Goal: Submit feedback/report problem: Submit feedback/report problem

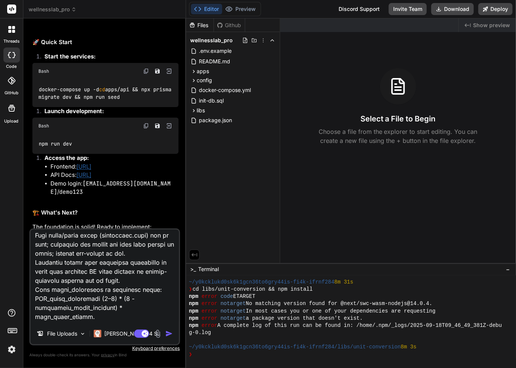
scroll to position [3032, 0]
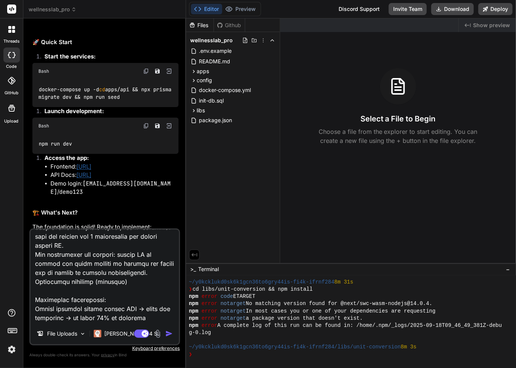
click at [96, 301] on textarea at bounding box center [105, 275] width 148 height 93
type textarea "x"
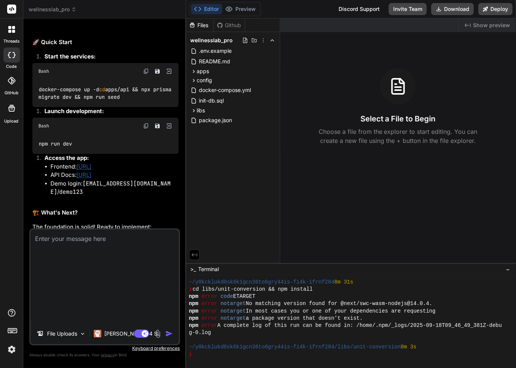
scroll to position [0, 0]
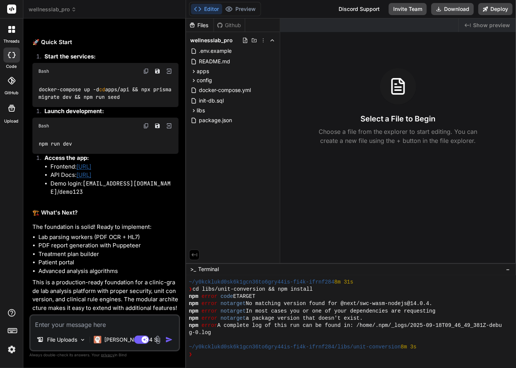
click at [103, 321] on textarea at bounding box center [105, 322] width 148 height 14
click at [199, 12] on icon at bounding box center [198, 9] width 8 height 8
click at [362, 191] on div "Created with Pixso. Show preview Select a File to Begin Choose a file from the …" at bounding box center [398, 140] width 236 height 245
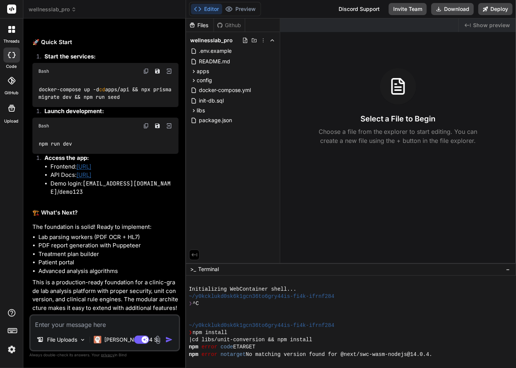
scroll to position [25, 0]
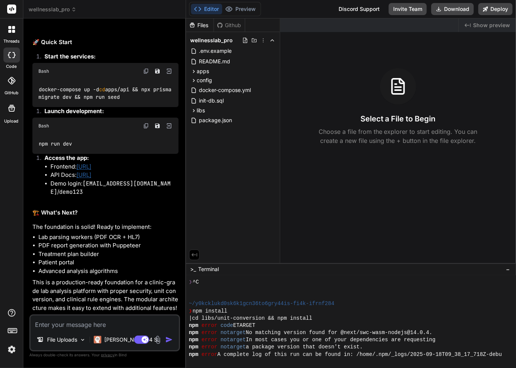
click at [138, 321] on textarea at bounding box center [105, 322] width 148 height 14
type textarea "c"
type textarea "x"
type textarea "ca"
type textarea "x"
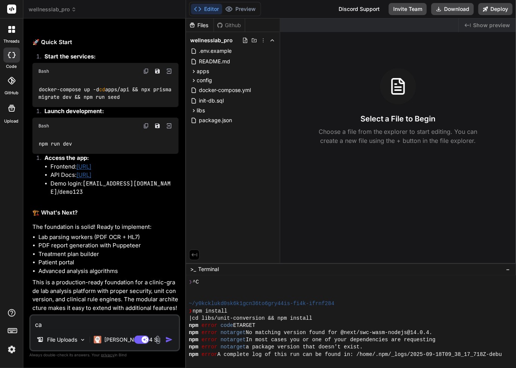
type textarea "can"
type textarea "x"
type textarea "can'"
type textarea "x"
type textarea "can't"
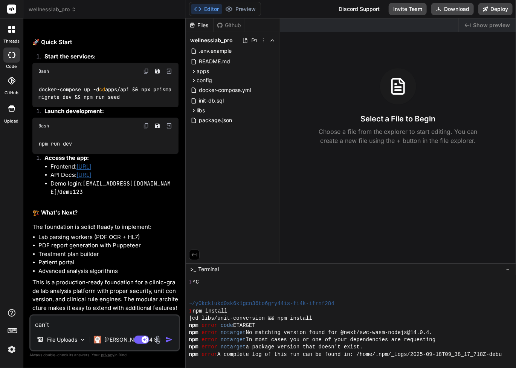
type textarea "x"
type textarea "can't"
type textarea "x"
type textarea "can't s"
type textarea "x"
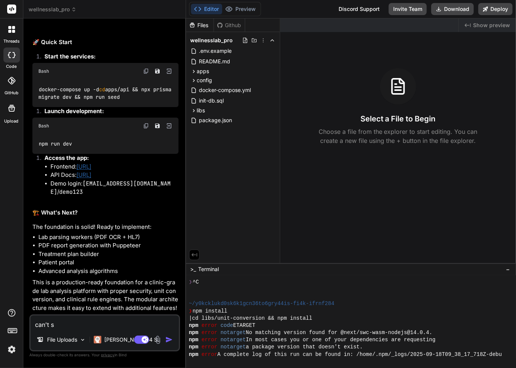
type textarea "can't se"
type textarea "x"
type textarea "can't see"
type textarea "x"
type textarea "can't see"
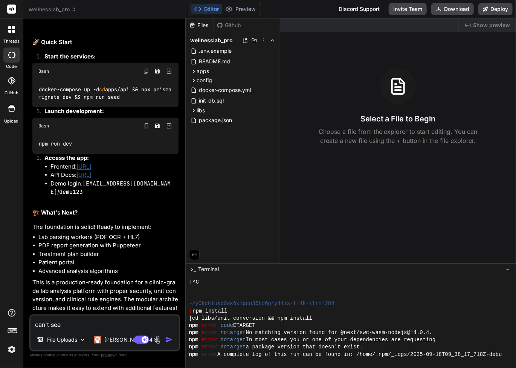
type textarea "x"
type textarea "can't see a"
type textarea "x"
type textarea "can't see an"
type textarea "x"
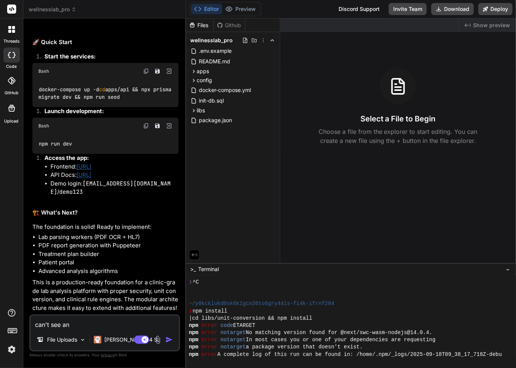
type textarea "can't see any"
type textarea "x"
type textarea "can't see any"
type textarea "x"
type textarea "can't see any r"
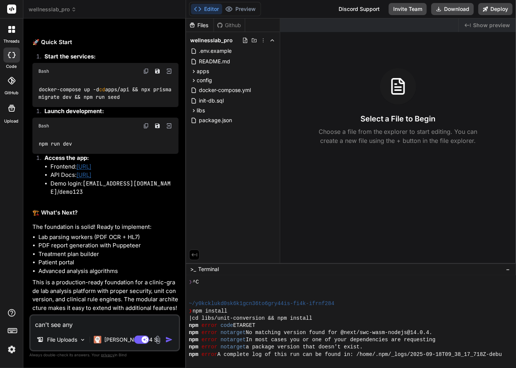
type textarea "x"
type textarea "can't see any re"
type textarea "x"
type textarea "can't see any res"
type textarea "x"
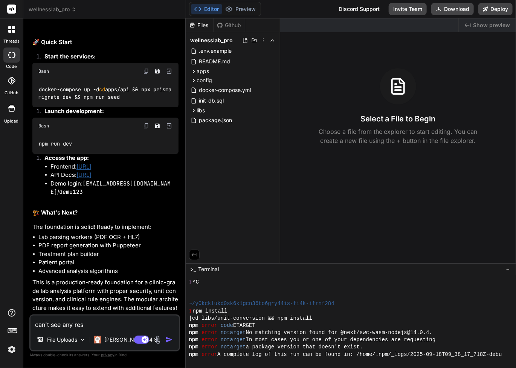
type textarea "can't see any resu"
type textarea "x"
type textarea "can't see any resul"
type textarea "x"
type textarea "can't see any result"
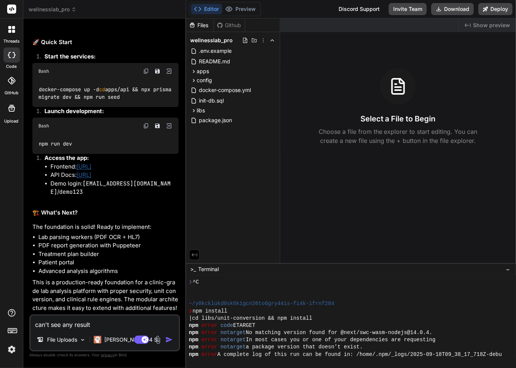
type textarea "x"
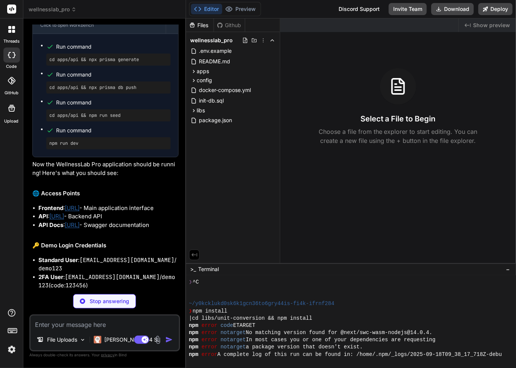
scroll to position [4639, 0]
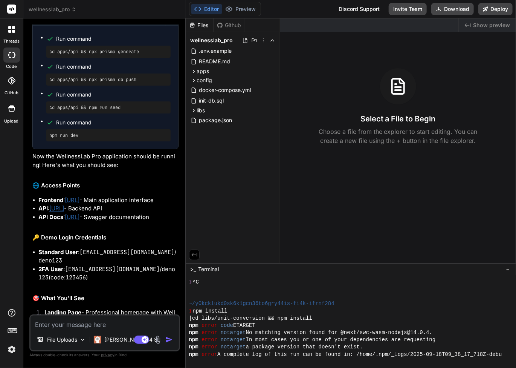
type textarea "x"
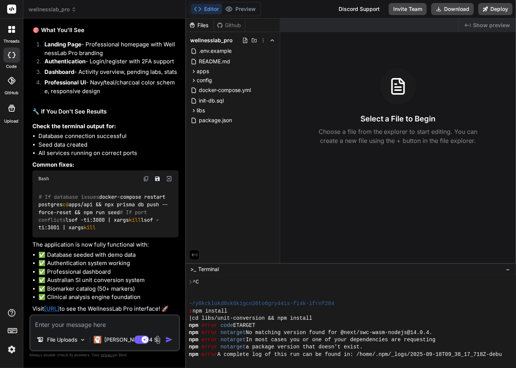
scroll to position [4925, 0]
click at [60, 305] on link "[URL]" at bounding box center [51, 308] width 15 height 7
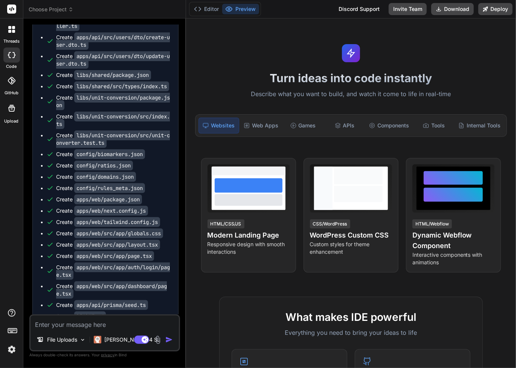
type textarea "x"
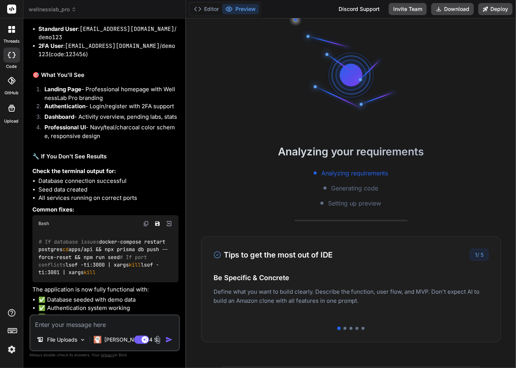
scroll to position [4925, 0]
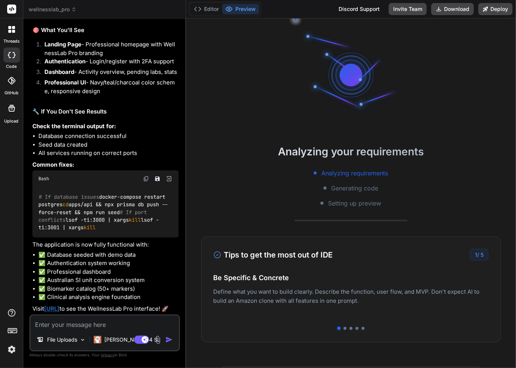
click at [78, 320] on textarea at bounding box center [105, 322] width 148 height 14
type textarea "t"
type textarea "x"
type textarea "th"
type textarea "x"
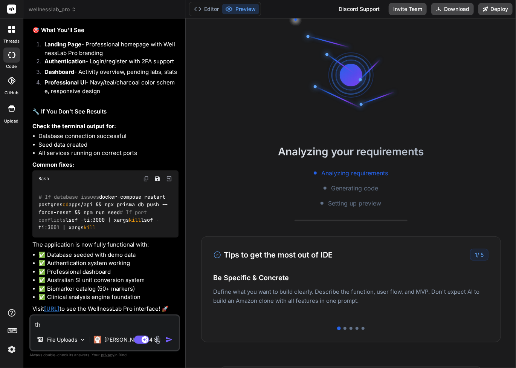
type textarea "tha"
type textarea "x"
type textarea "that"
type textarea "x"
type textarea "that'"
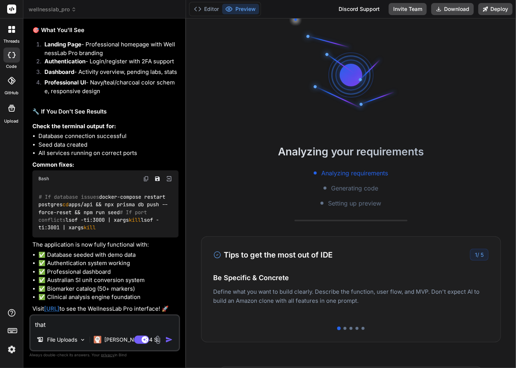
type textarea "x"
type textarea "that's"
type textarea "x"
type textarea "that's"
type textarea "x"
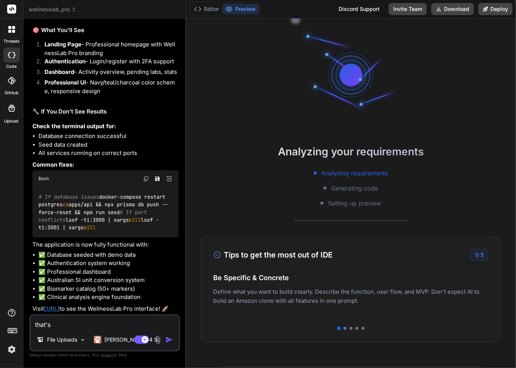
type textarea "that's w"
type textarea "x"
type textarea "that's wa"
type textarea "x"
type textarea "that's wah"
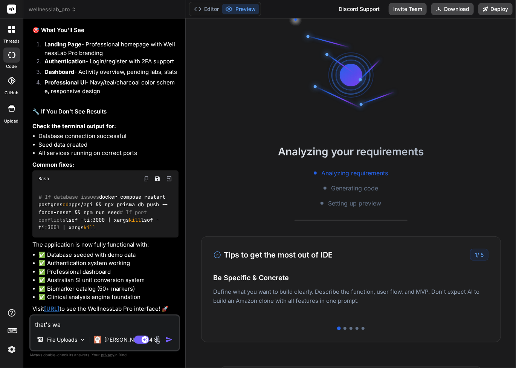
type textarea "x"
type textarea "that's waht"
type textarea "x"
type textarea "that's waht"
type textarea "x"
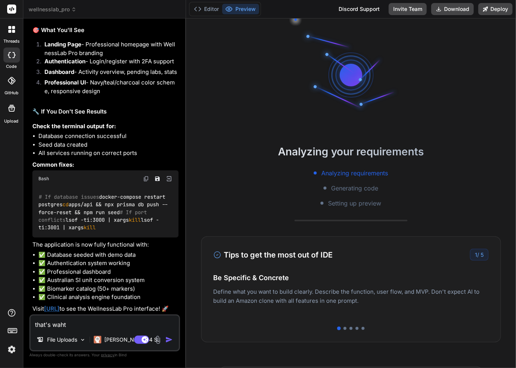
type textarea "that's waht I"
type textarea "x"
type textarea "that's waht I"
type textarea "x"
type textarea "that's waht I s"
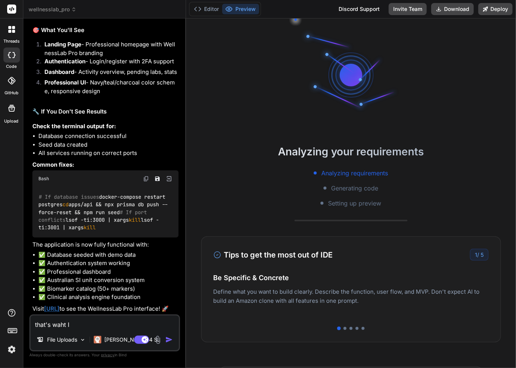
type textarea "x"
type textarea "that's waht I se"
type textarea "x"
type textarea "that's waht I see"
type textarea "x"
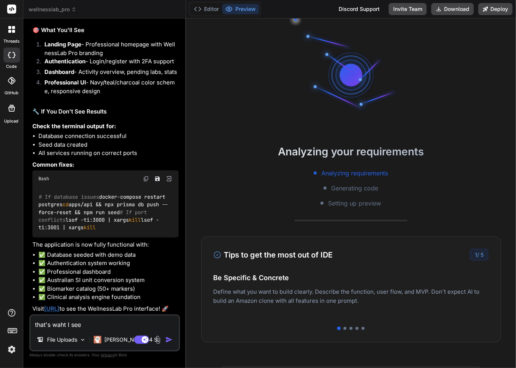
type textarea "that's waht I see:"
type textarea "x"
type textarea "that's waht I see:"
type textarea "x"
click at [112, 320] on textarea "that's waht I see:" at bounding box center [105, 322] width 148 height 14
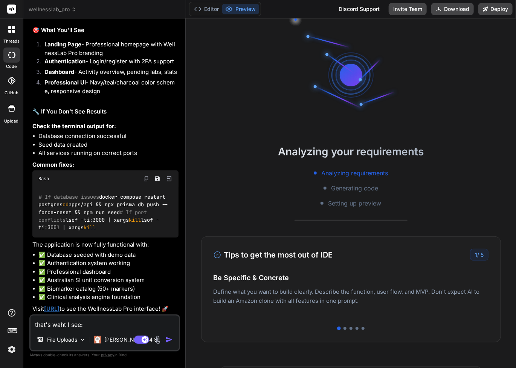
drag, startPoint x: 92, startPoint y: 324, endPoint x: 2, endPoint y: 325, distance: 90.1
click at [2, 325] on div "threads code GitHub Upload wellnesslab_pro Created with Pixso. Bind AI Web Sear…" at bounding box center [258, 184] width 516 height 368
click at [110, 324] on textarea "that's waht I see:" at bounding box center [105, 322] width 148 height 14
paste textarea "This site can’t be reached localhost refused to connect. Try: Checking the conn…"
type textarea "that's waht I see: This site can’t be reached localhost refused to connect. Try…"
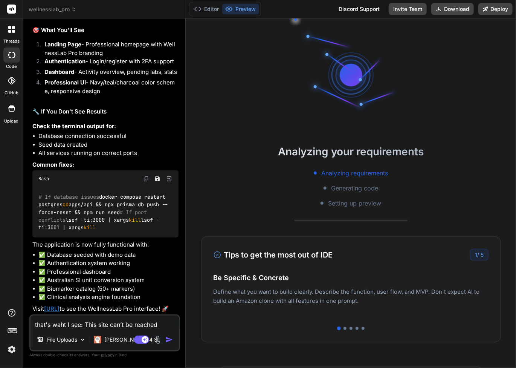
type textarea "x"
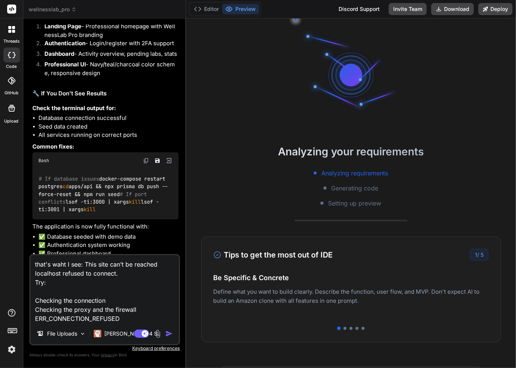
click at [65, 264] on textarea "that's waht I see: This site can’t be reached localhost refused to connect. Try…" at bounding box center [105, 289] width 148 height 68
type textarea "that's wah I see: This site can’t be reached localhost refused to connect. Try:…"
type textarea "x"
type textarea "that's wa I see: This site can’t be reached localhost refused to connect. Try: …"
type textarea "x"
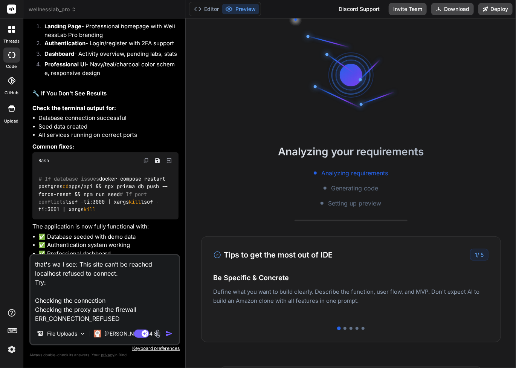
type textarea "that's wah I see: This site can’t be reached localhost refused to connect. Try:…"
type textarea "x"
type textarea "that's wa I see: This site can’t be reached localhost refused to connect. Try: …"
type textarea "x"
type textarea "that's w I see: This site can’t be reached localhost refused to connect. Try: C…"
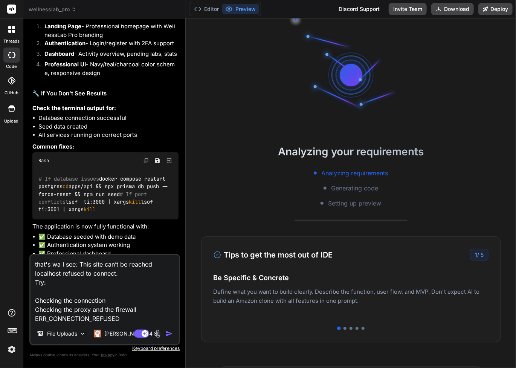
type textarea "x"
type textarea "that's wh I see: This site can’t be reached localhost refused to connect. Try: …"
type textarea "x"
type textarea "that's wha I see: This site can’t be reached localhost refused to connect. Try:…"
type textarea "x"
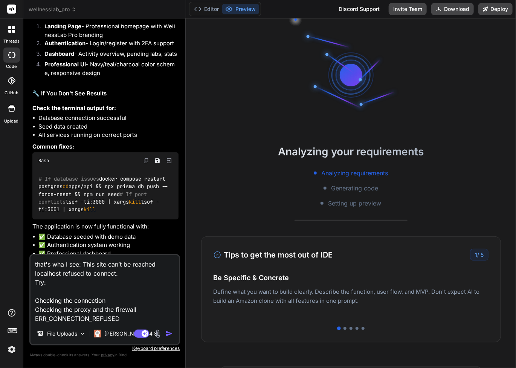
type textarea "that's what I see: This site can’t be reached localhost refused to connect. Try…"
type textarea "x"
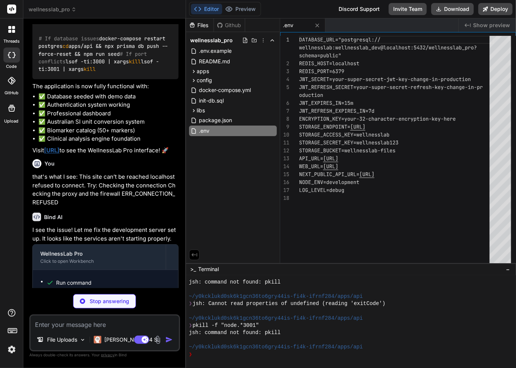
scroll to position [260, 0]
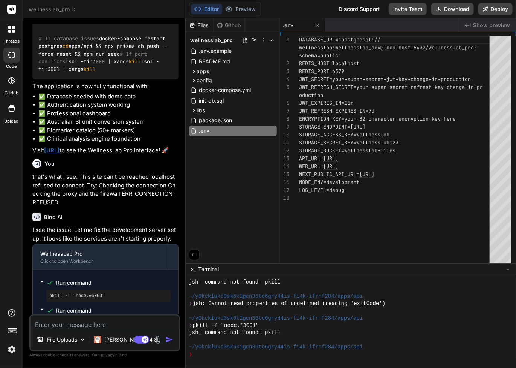
type textarea "x"
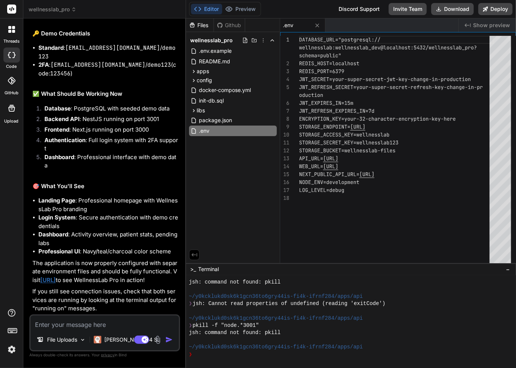
scroll to position [6095, 0]
click at [88, 328] on textarea at bounding box center [105, 322] width 148 height 14
click at [108, 320] on textarea at bounding box center [105, 322] width 148 height 14
click at [76, 324] on textarea at bounding box center [105, 322] width 148 height 14
type textarea "s"
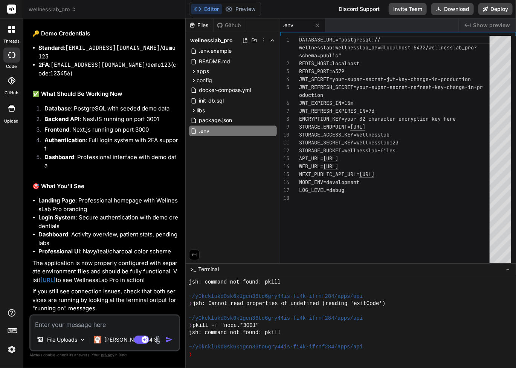
type textarea "x"
type textarea "st"
type textarea "x"
type textarea "sti"
type textarea "x"
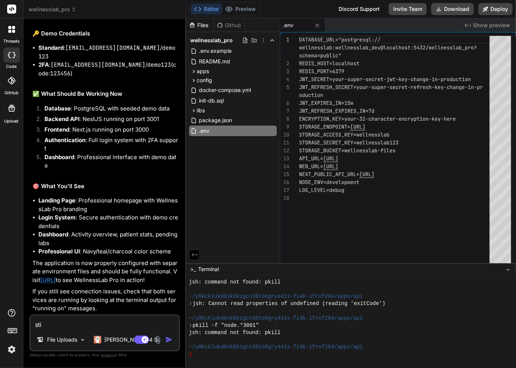
type textarea "stil"
type textarea "x"
type textarea "still"
type textarea "x"
type textarea "still"
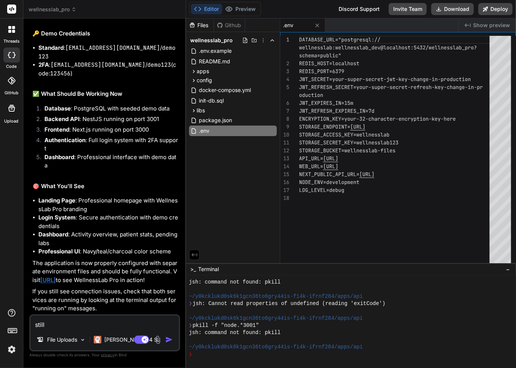
type textarea "x"
type textarea "still n"
type textarea "x"
type textarea "still no"
type textarea "x"
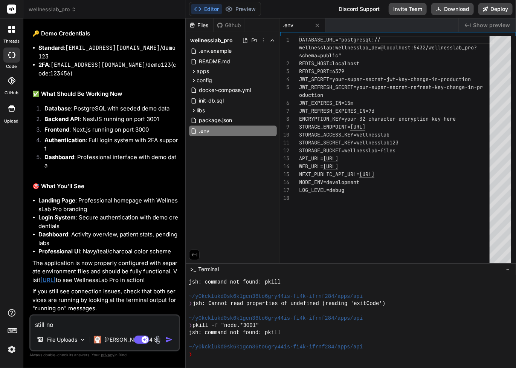
type textarea "still not"
type textarea "x"
type textarea "still noth"
type textarea "x"
type textarea "still nothi"
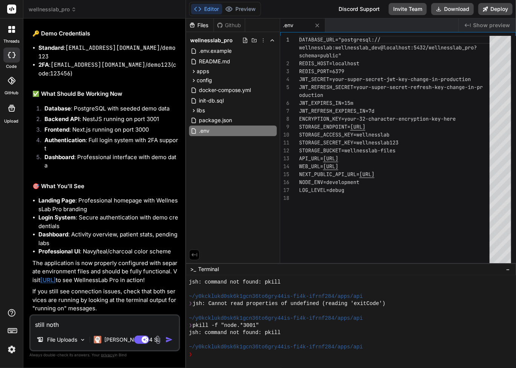
type textarea "x"
type textarea "still nothin"
type textarea "x"
type textarea "still nothing"
type textarea "x"
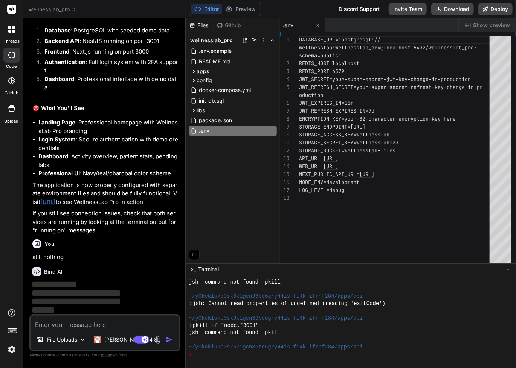
scroll to position [6173, 0]
click at [327, 338] on div at bounding box center [347, 339] width 316 height 7
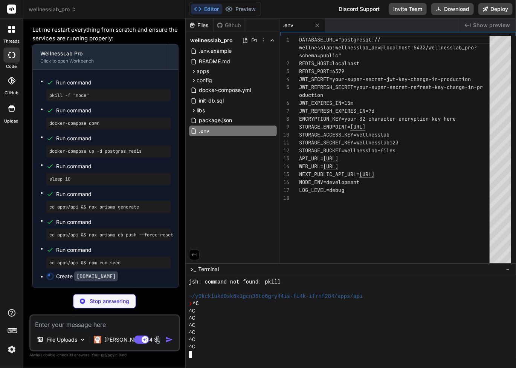
scroll to position [6428, 0]
type textarea "x"
type textarea "echo "" echo "Demo credentials:" echo "📧 [EMAIL_ADDRESS][DOMAIN_NAME]" echo "🔑 …"
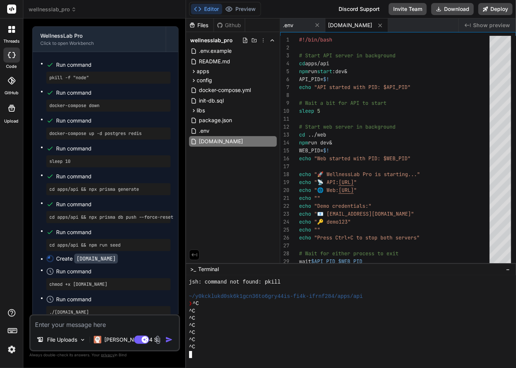
type textarea "x"
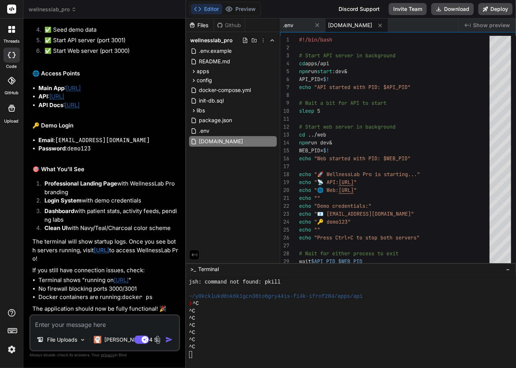
scroll to position [311, 0]
click at [507, 269] on span "−" at bounding box center [508, 269] width 4 height 8
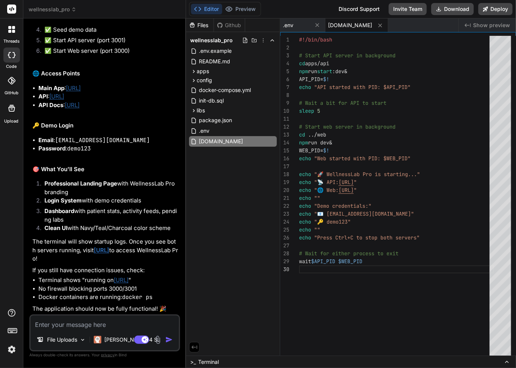
click at [509, 360] on icon at bounding box center [507, 362] width 6 height 6
click at [507, 360] on icon at bounding box center [507, 362] width 6 height 6
drag, startPoint x: 198, startPoint y: 362, endPoint x: 207, endPoint y: 361, distance: 9.1
click at [198, 362] on div ">_ Terminal" at bounding box center [205, 362] width 29 height 8
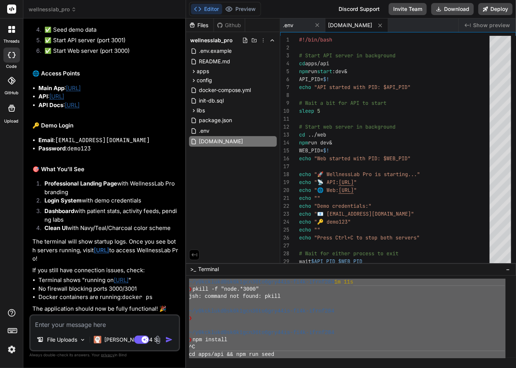
scroll to position [0, 0]
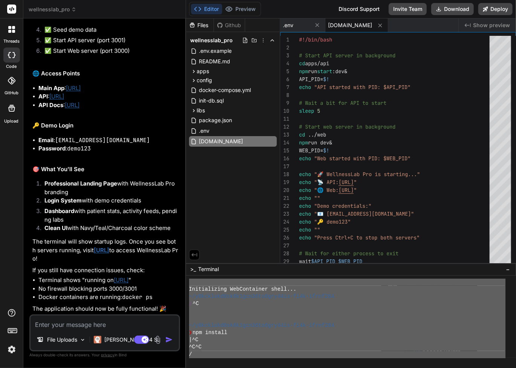
drag, startPoint x: 220, startPoint y: 354, endPoint x: 214, endPoint y: 283, distance: 71.1
click at [192, 269] on div ">_ Terminal − )))))))))))))))))))))))))))))))) Initializing WebContainer shell.…" at bounding box center [351, 315] width 330 height 105
type textarea "Initializing WebContainer shell... ~/y0kcklukd0sk6k1gcn36to6gry44is-fi4k-ifrnf2…"
click at [62, 326] on textarea at bounding box center [105, 322] width 148 height 14
type textarea "s"
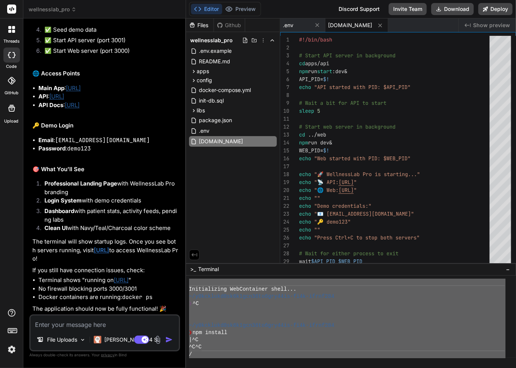
type textarea "x"
type textarea "st"
type textarea "x"
type textarea "sti"
type textarea "x"
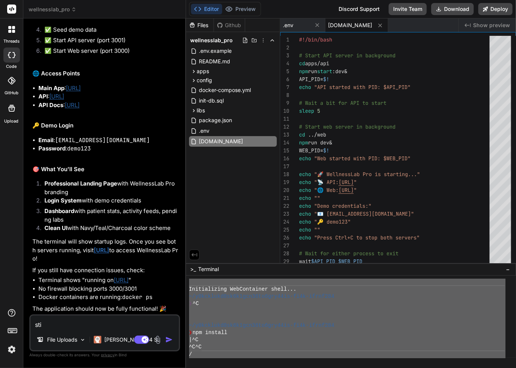
type textarea "stil"
type textarea "x"
type textarea "still"
type textarea "x"
type textarea "still"
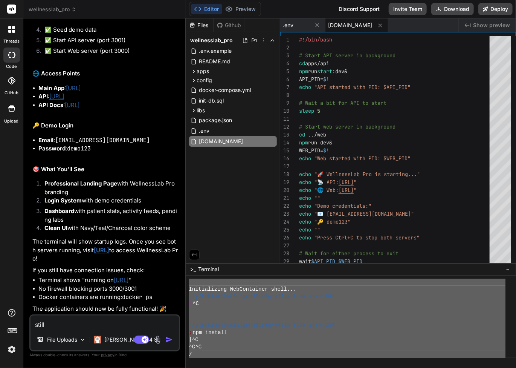
type textarea "x"
type textarea "still n"
type textarea "x"
type textarea "still no"
type textarea "x"
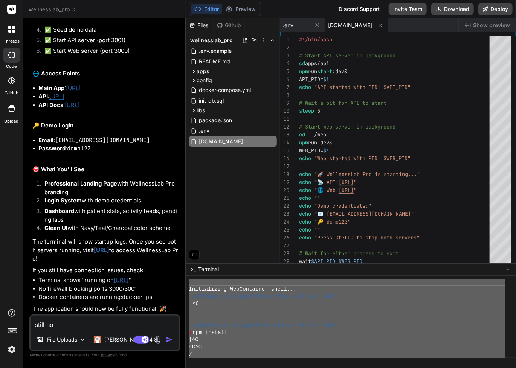
type textarea "still not"
type textarea "x"
type textarea "still noth"
type textarea "x"
type textarea "still nothi"
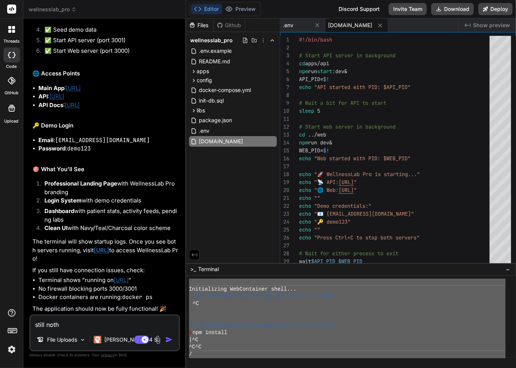
type textarea "x"
type textarea "still nothin"
type textarea "x"
type textarea "still nothing"
type textarea "x"
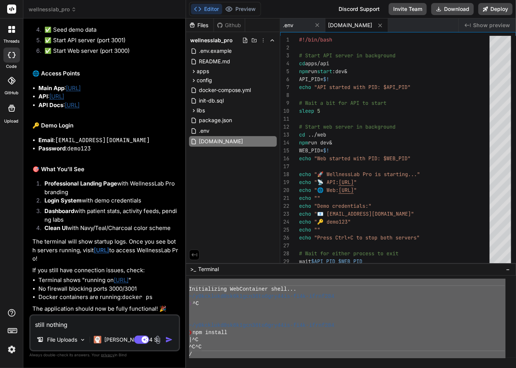
type textarea "still nothing,"
type textarea "x"
type textarea "still nothing,"
type textarea "x"
type textarea "still nothing, t"
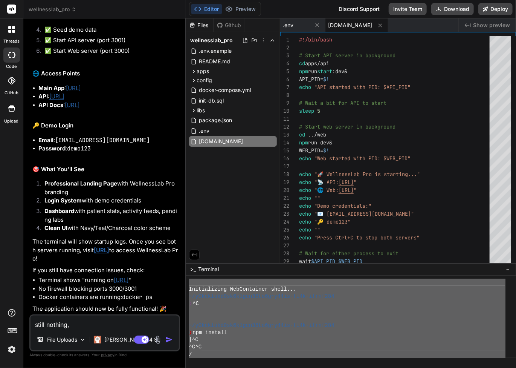
type textarea "x"
type textarea "still nothing, th"
type textarea "x"
type textarea "still nothing, the"
type textarea "x"
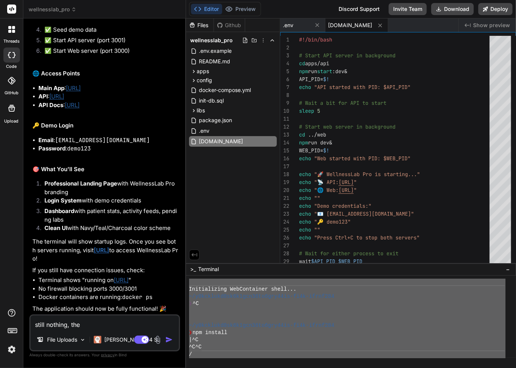
type textarea "still nothing, the"
type textarea "x"
type textarea "still nothing, the t"
type textarea "x"
type textarea "still nothing, the te"
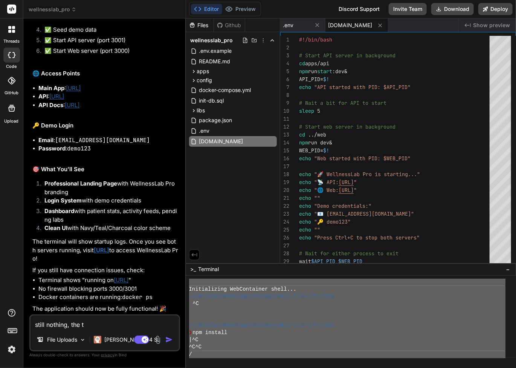
type textarea "x"
type textarea "still nothing, the ter"
type textarea "x"
type textarea "still nothing, the term"
type textarea "x"
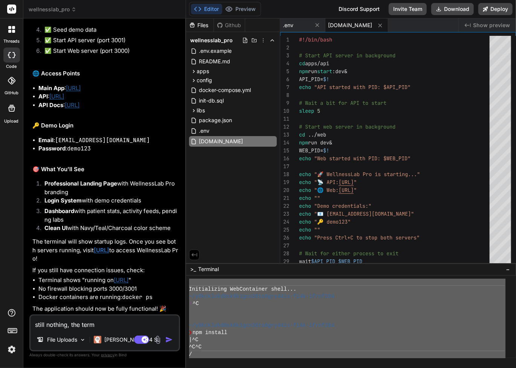
type textarea "still nothing, the termi"
type textarea "x"
type textarea "still nothing, the termin"
type textarea "x"
type textarea "still nothing, the termina"
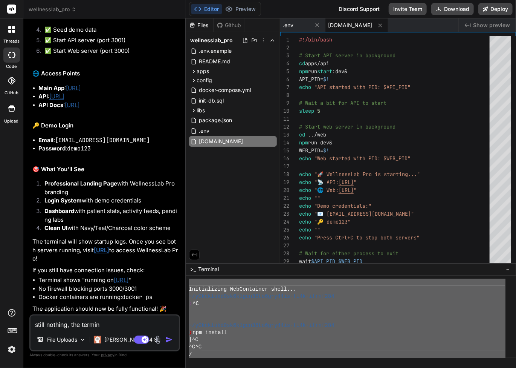
type textarea "x"
type textarea "still nothing, the terminal"
type textarea "x"
type textarea "still nothing, the terminal"
type textarea "x"
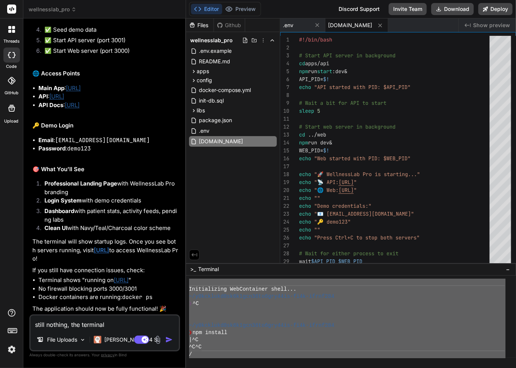
type textarea "still nothing, the terminal s"
type textarea "x"
type textarea "still nothing, the terminal sh"
type textarea "x"
type textarea "still nothing, the terminal sho"
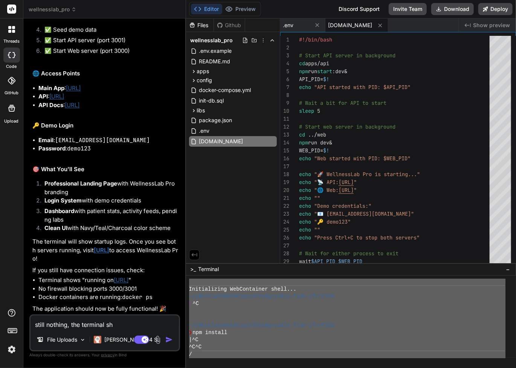
type textarea "x"
type textarea "still nothing, the terminal show"
type textarea "x"
type textarea "still nothing, the terminal shows"
type textarea "x"
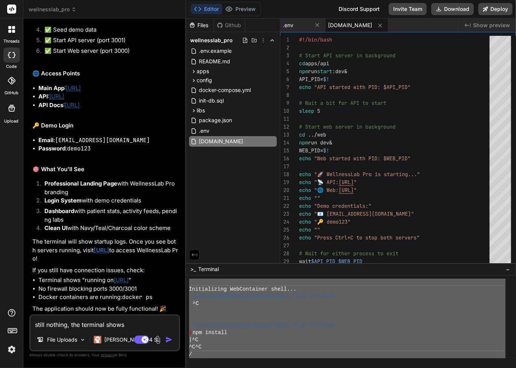
type textarea "still nothing, the terminal shows:"
type textarea "x"
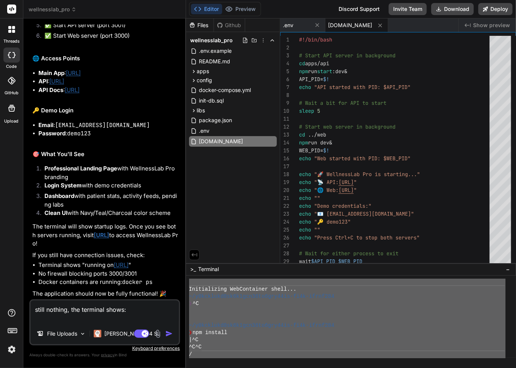
paste textarea "Initializing WebContainer shell... ~/y0kcklukd0sk6k1gcn36to6gry44is-fi4k-ifrnf2…"
type textarea "lorem ipsumdo, sit ametcons adipi: Elitseddoeiu TemPorincidi utlab... ~/e4dolor…"
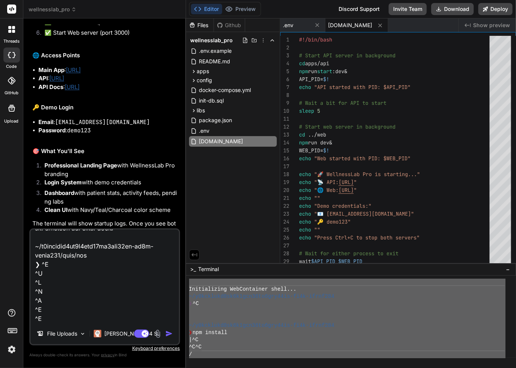
type textarea "x"
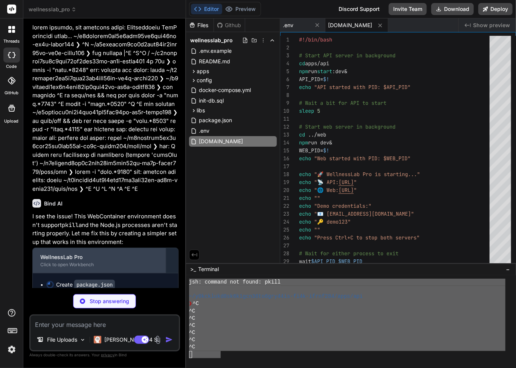
scroll to position [7149, 0]
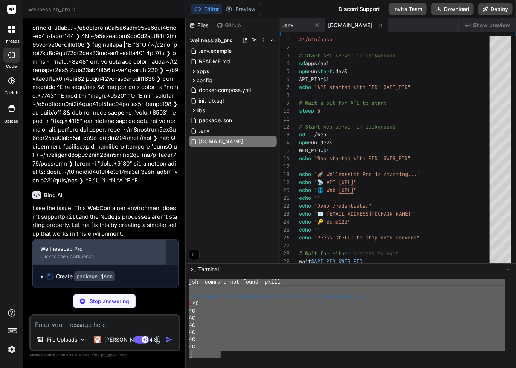
type textarea "x"
type textarea ""postcss": "^[DATE]", "tailwindcss": "^3.3.6", "typescript": "^5.3.3", "vite": …"
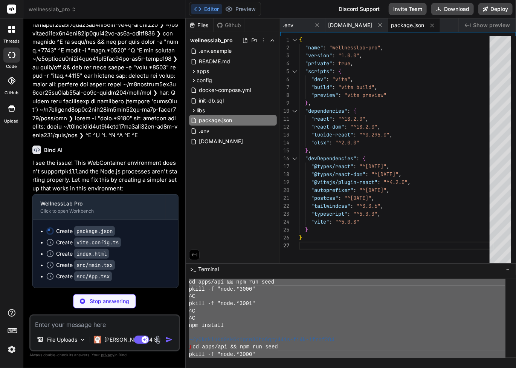
scroll to position [311, 0]
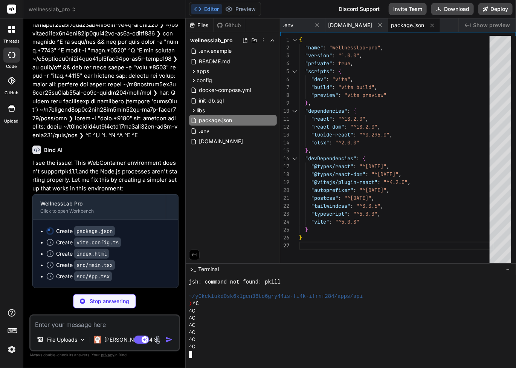
click at [463, 298] on div "~/y0kcklukd0sk6k1gcn36to6gry44is-fi4k-ifrnf284/apps/api" at bounding box center [347, 296] width 316 height 7
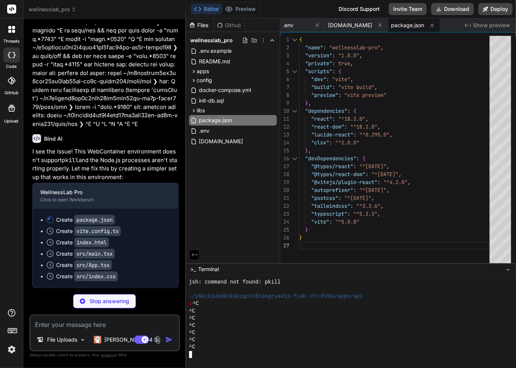
scroll to position [7206, 0]
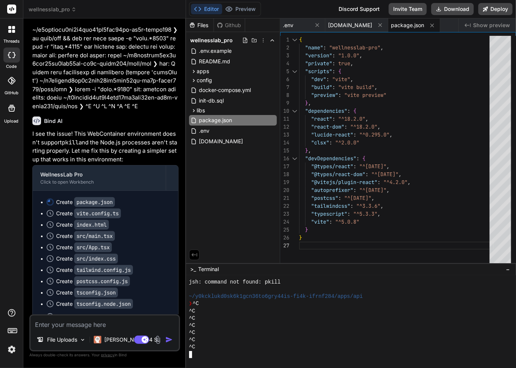
type textarea "x"
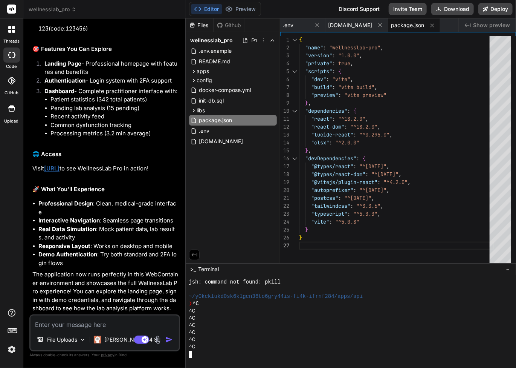
scroll to position [7739, 0]
click at [117, 321] on textarea at bounding box center [105, 322] width 148 height 14
click at [205, 11] on button "Editor" at bounding box center [206, 9] width 31 height 11
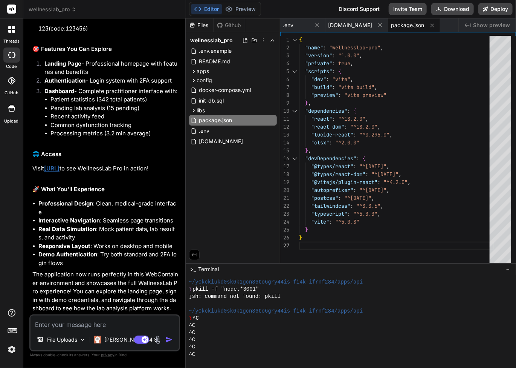
scroll to position [311, 0]
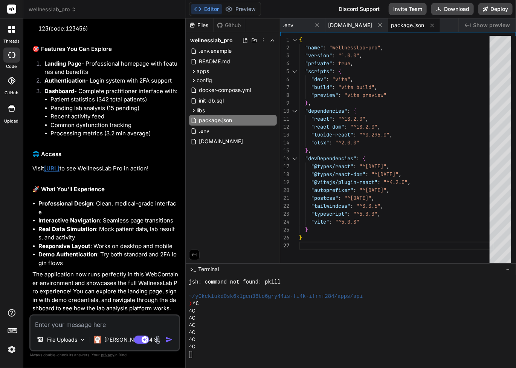
click at [98, 323] on textarea at bounding box center [105, 322] width 148 height 14
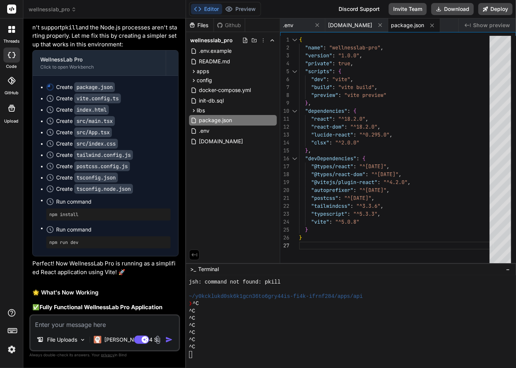
scroll to position [7311, 0]
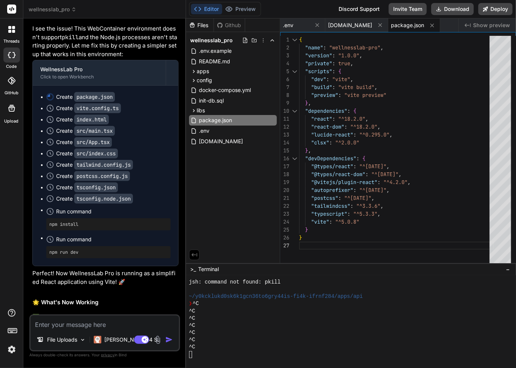
click at [13, 348] on img at bounding box center [11, 349] width 13 height 13
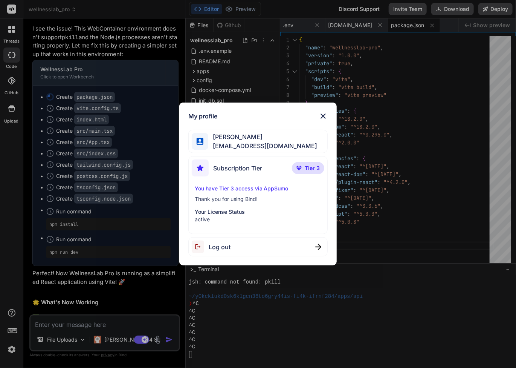
click at [141, 323] on div "My profile [PERSON_NAME] [EMAIL_ADDRESS][DOMAIN_NAME] Subscription Tier Tier 3 …" at bounding box center [258, 184] width 516 height 368
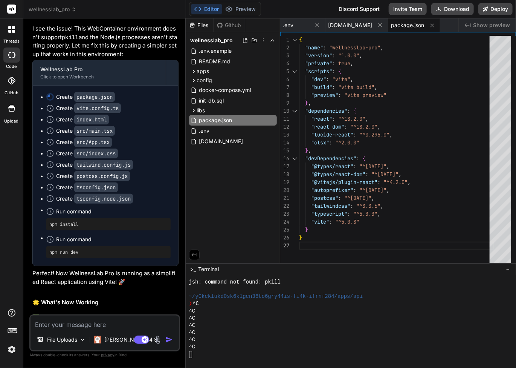
click at [141, 323] on textarea at bounding box center [105, 322] width 148 height 14
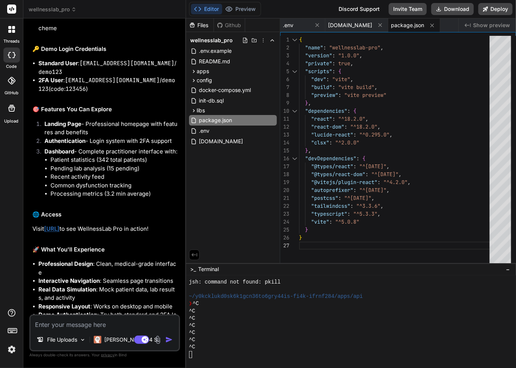
scroll to position [7663, 0]
